Goal: Check status: Check status

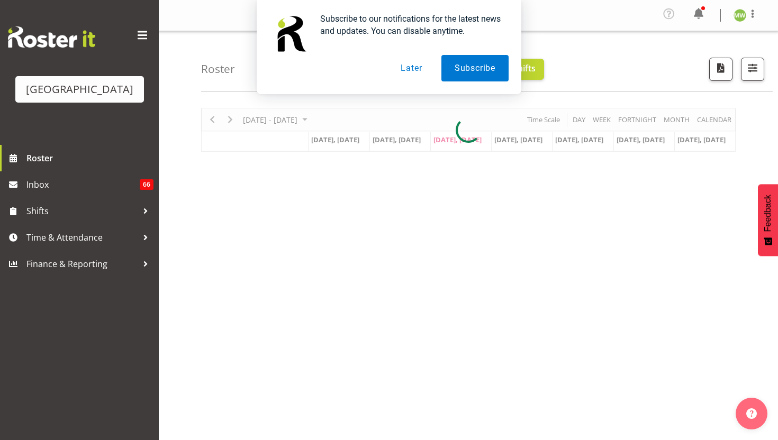
click at [403, 70] on button "Later" at bounding box center [411, 68] width 48 height 26
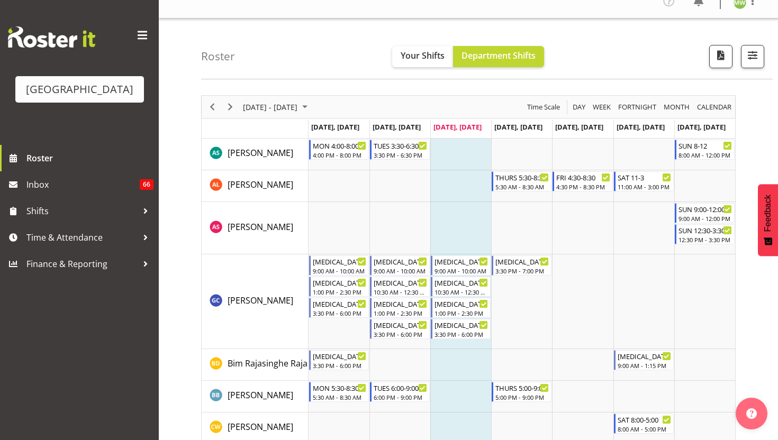
scroll to position [13, 0]
click at [230, 104] on span "Next" at bounding box center [230, 106] width 13 height 13
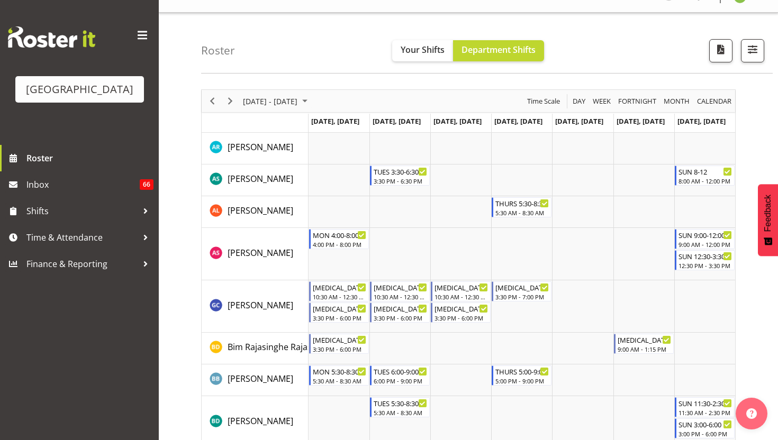
scroll to position [25, 0]
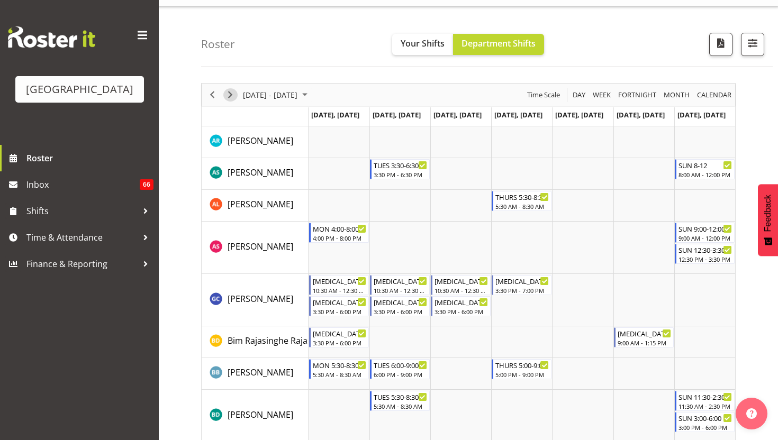
click at [228, 92] on span "Next" at bounding box center [230, 94] width 13 height 13
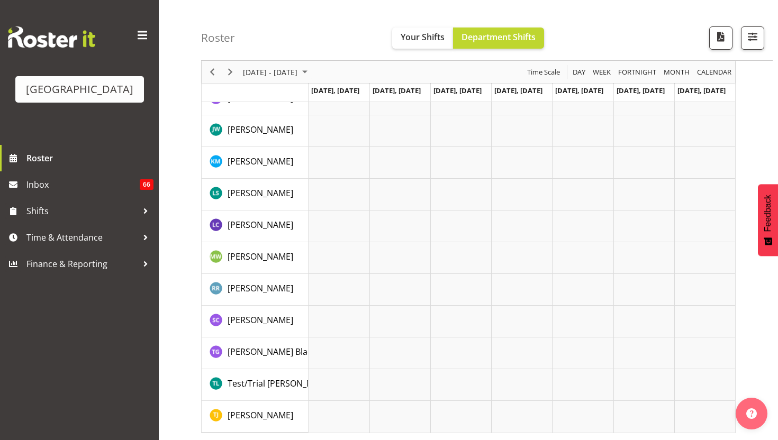
scroll to position [2092, 0]
click at [242, 416] on span "[PERSON_NAME]" at bounding box center [260, 414] width 66 height 12
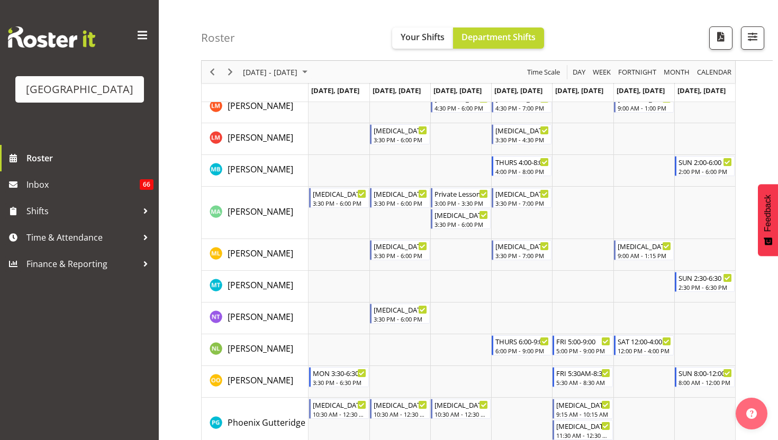
scroll to position [1308, 0]
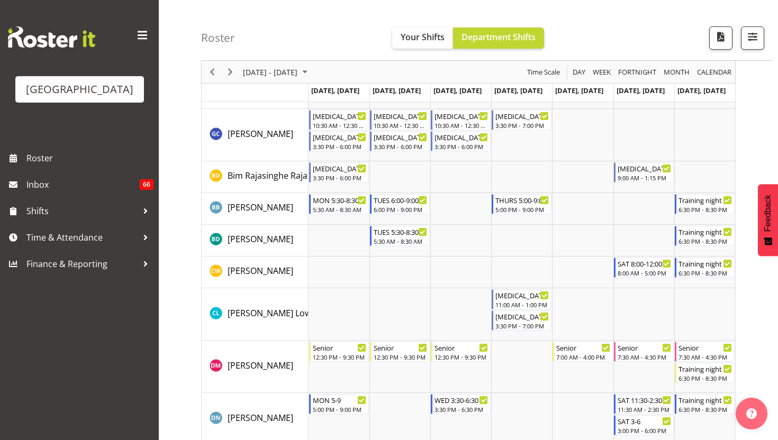
scroll to position [244, 0]
click at [211, 73] on span "Previous" at bounding box center [212, 72] width 13 height 13
